Goal: Task Accomplishment & Management: Use online tool/utility

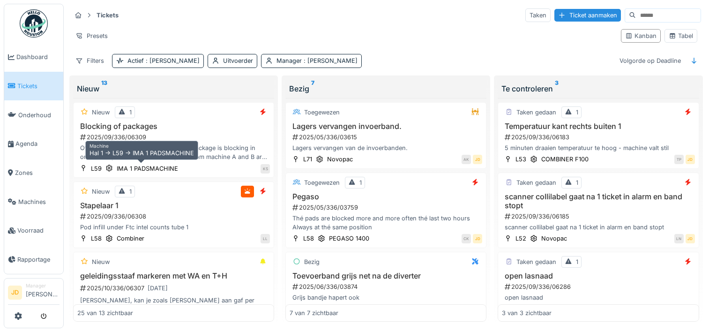
scroll to position [7, 0]
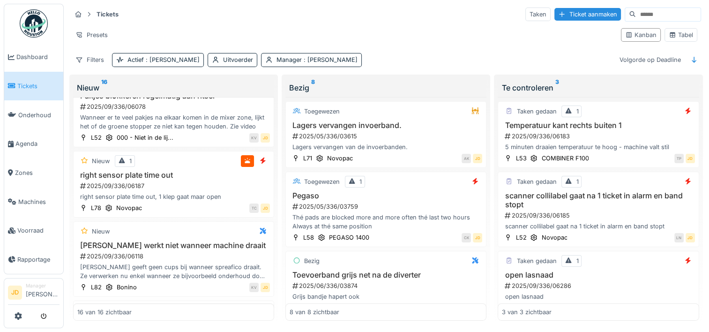
scroll to position [609, 0]
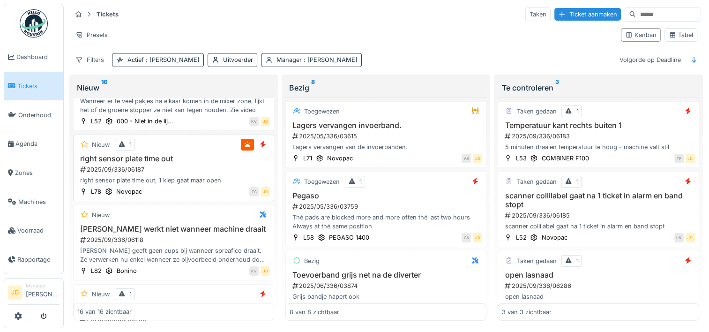
click at [214, 157] on h3 "right sensor plate time out" at bounding box center [173, 158] width 192 height 9
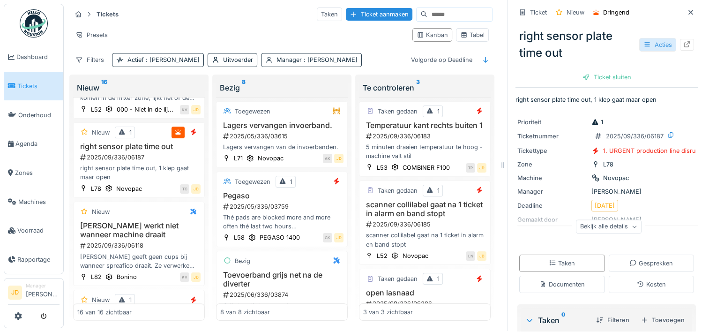
click at [643, 40] on div at bounding box center [646, 44] width 7 height 9
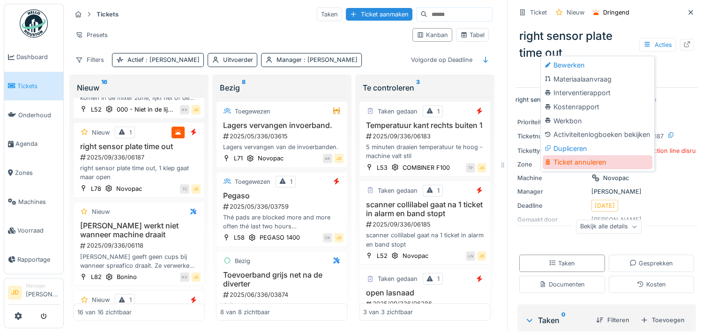
click at [592, 156] on div "Ticket annuleren" at bounding box center [597, 162] width 110 height 14
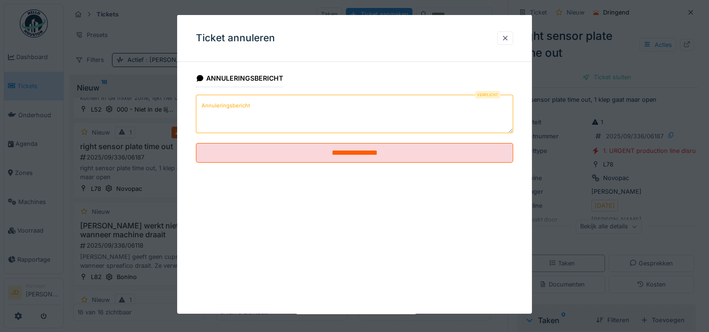
click at [406, 118] on textarea "Annuleringsbericht" at bounding box center [354, 114] width 317 height 38
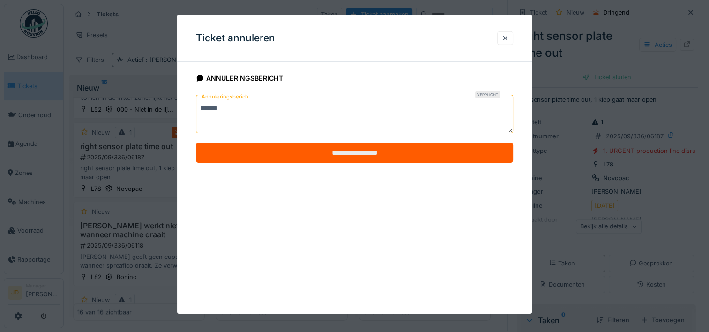
type textarea "******"
click at [387, 156] on input "**********" at bounding box center [354, 153] width 317 height 20
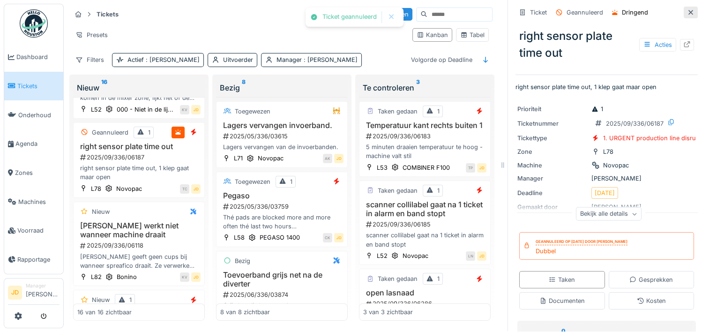
click at [687, 9] on div at bounding box center [690, 12] width 7 height 9
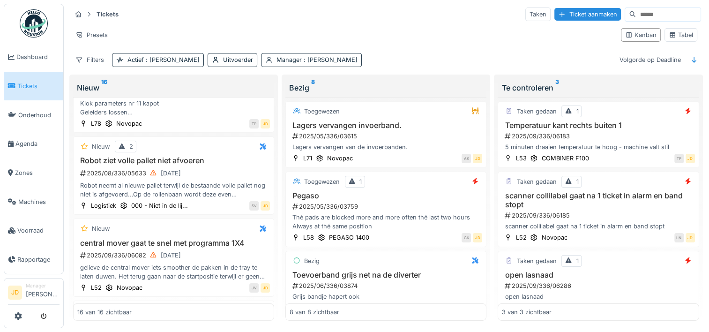
scroll to position [361, 0]
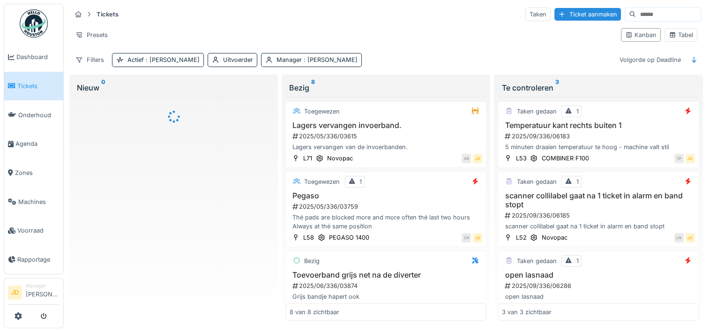
scroll to position [7, 0]
